Goal: Task Accomplishment & Management: Manage account settings

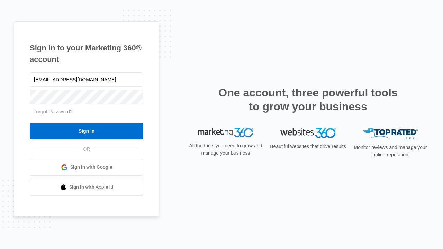
type input "[EMAIL_ADDRESS][DOMAIN_NAME]"
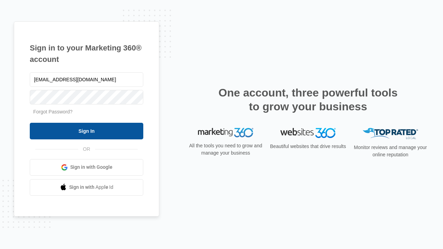
click at [86, 131] on input "Sign In" at bounding box center [86, 131] width 113 height 17
